Goal: Find specific page/section: Find specific page/section

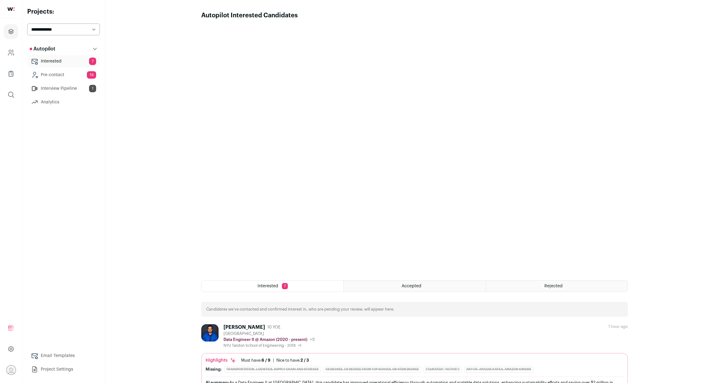
click at [47, 29] on select "**********" at bounding box center [63, 30] width 73 height 12
select select "*****"
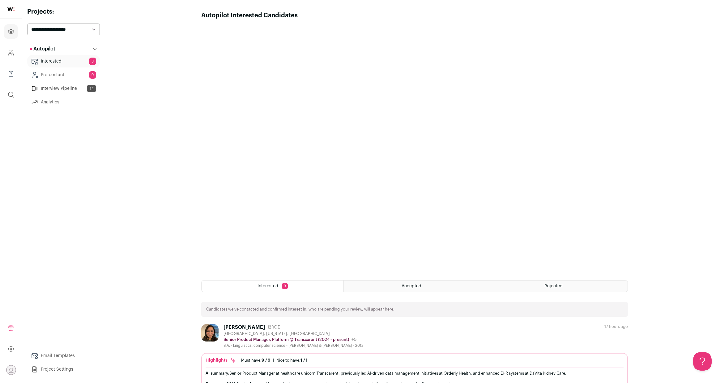
click at [47, 88] on link "Interview Pipeline 14" at bounding box center [63, 88] width 73 height 12
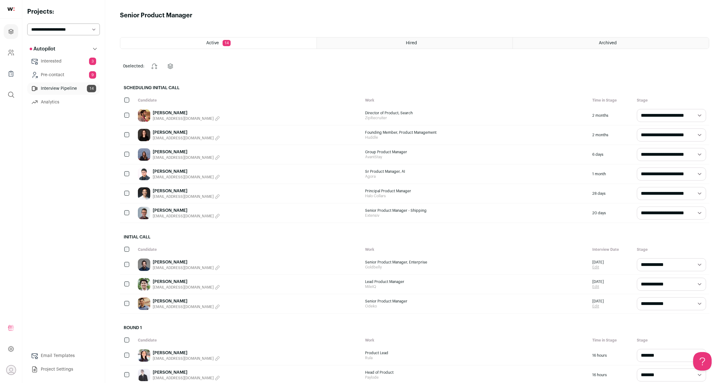
click at [68, 182] on div "Autopilot Autopilot Interested 3 Pre-contact 9 Interview Pipeline 14 Analytics" at bounding box center [63, 209] width 73 height 333
